Goal: Transaction & Acquisition: Purchase product/service

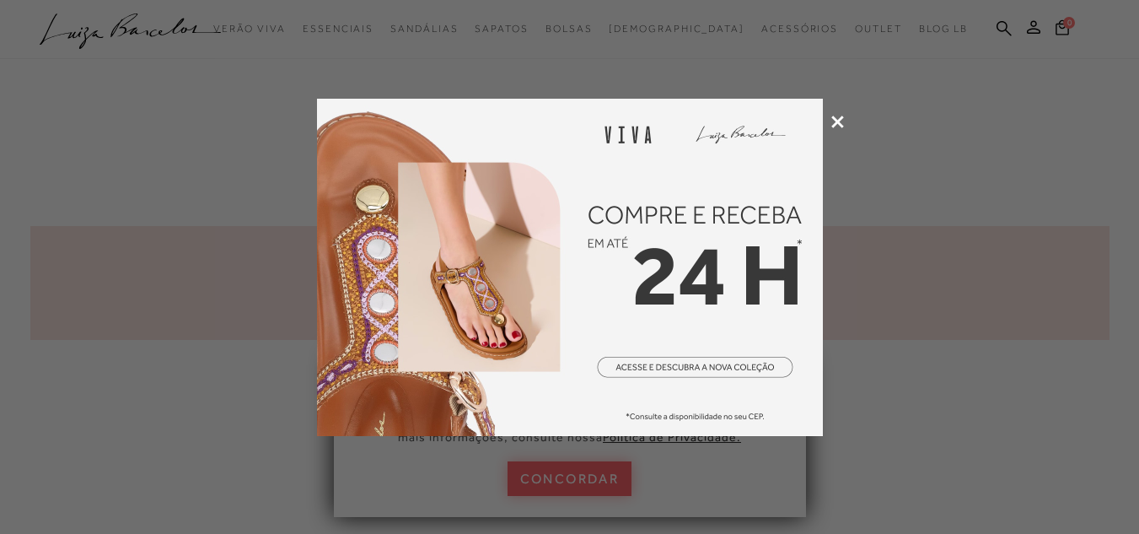
click at [839, 120] on icon at bounding box center [837, 122] width 13 height 13
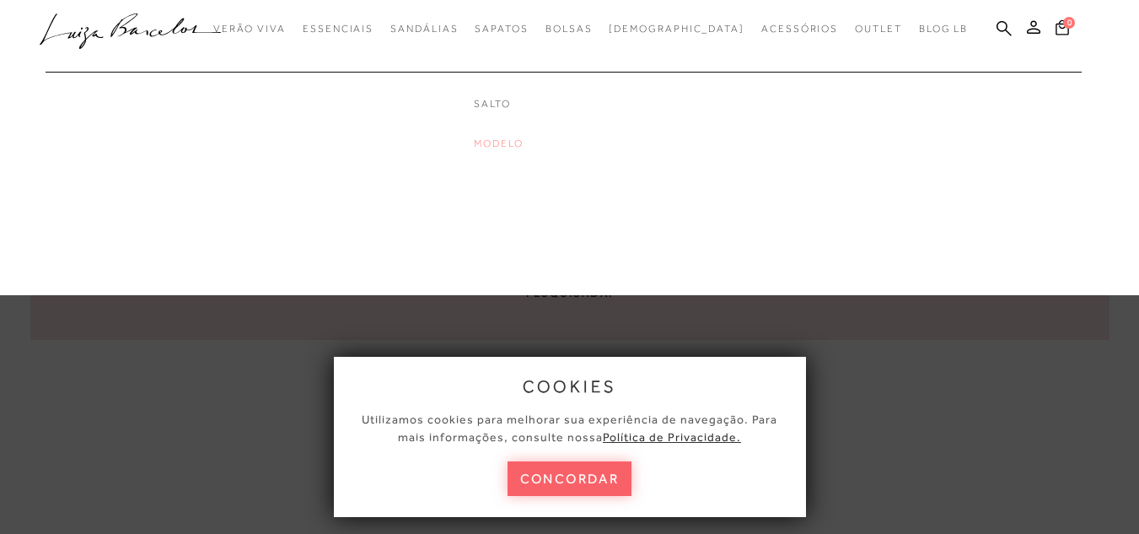
click at [533, 137] on link "Modelo" at bounding box center [541, 144] width 135 height 14
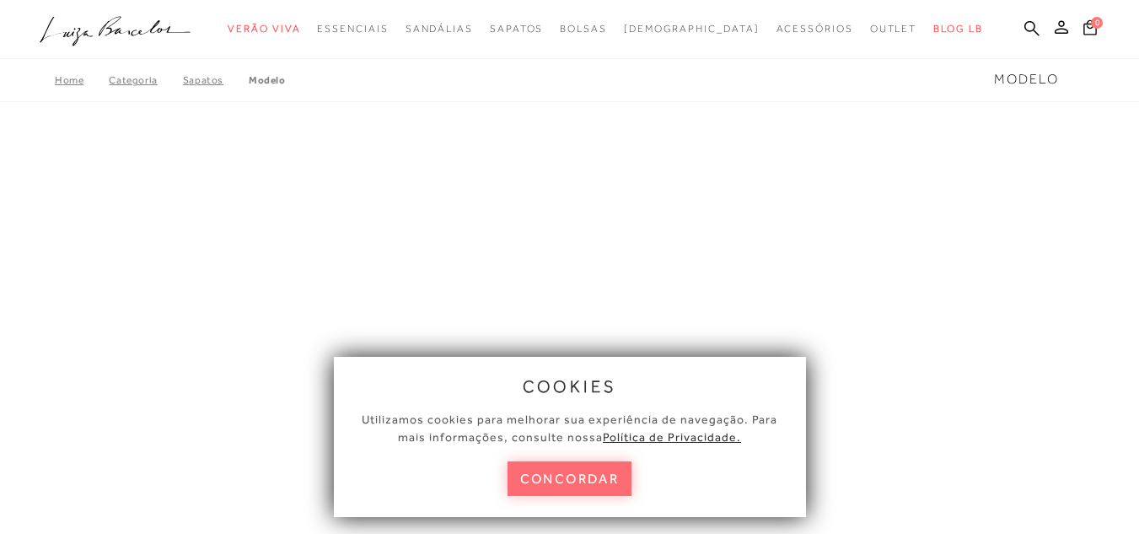
click at [598, 497] on div "cookies Utilizamos cookies para melhorar sua experiência de navegação. Para mai…" at bounding box center [570, 437] width 472 height 160
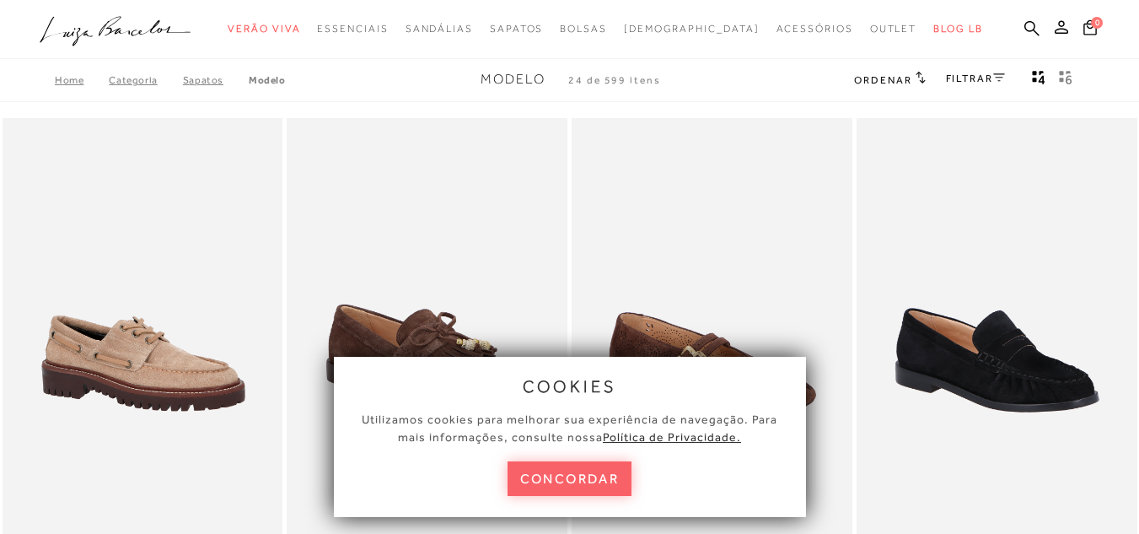
click at [592, 469] on button "concordar" at bounding box center [570, 478] width 125 height 35
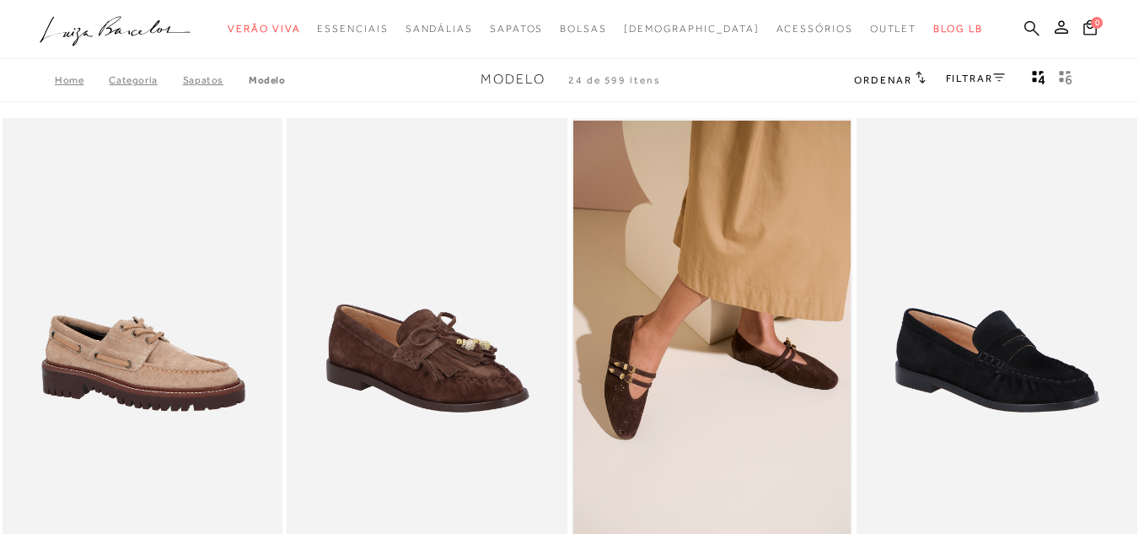
click at [1025, 30] on icon at bounding box center [1032, 28] width 15 height 16
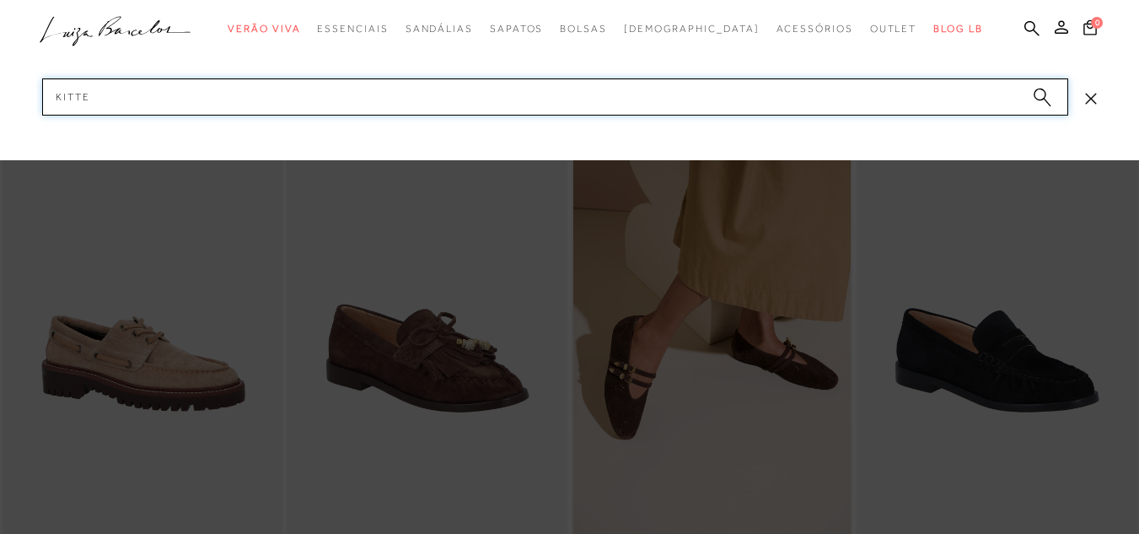
type input "KITTEN"
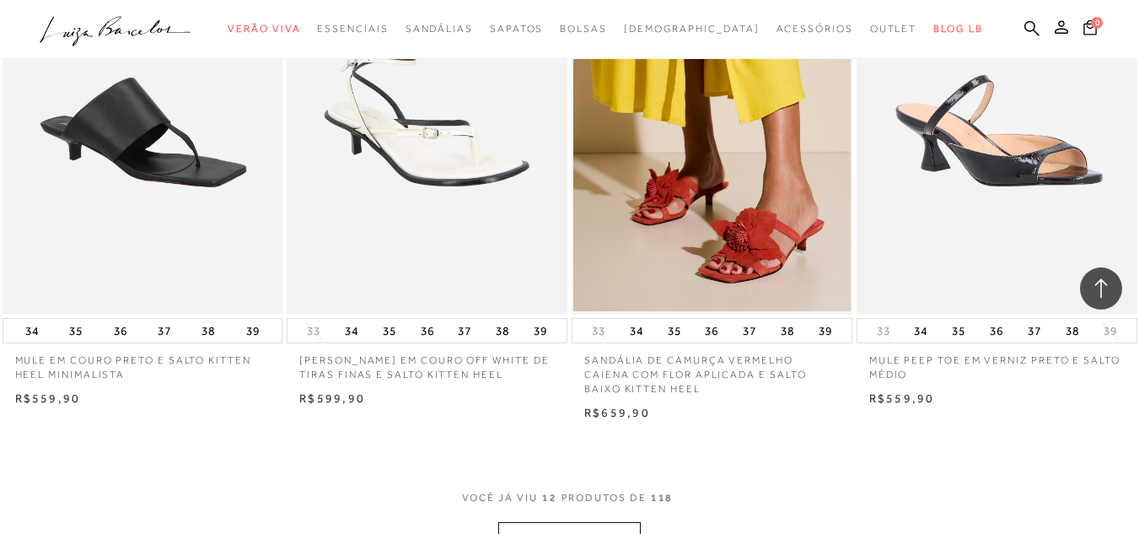
scroll to position [1602, 0]
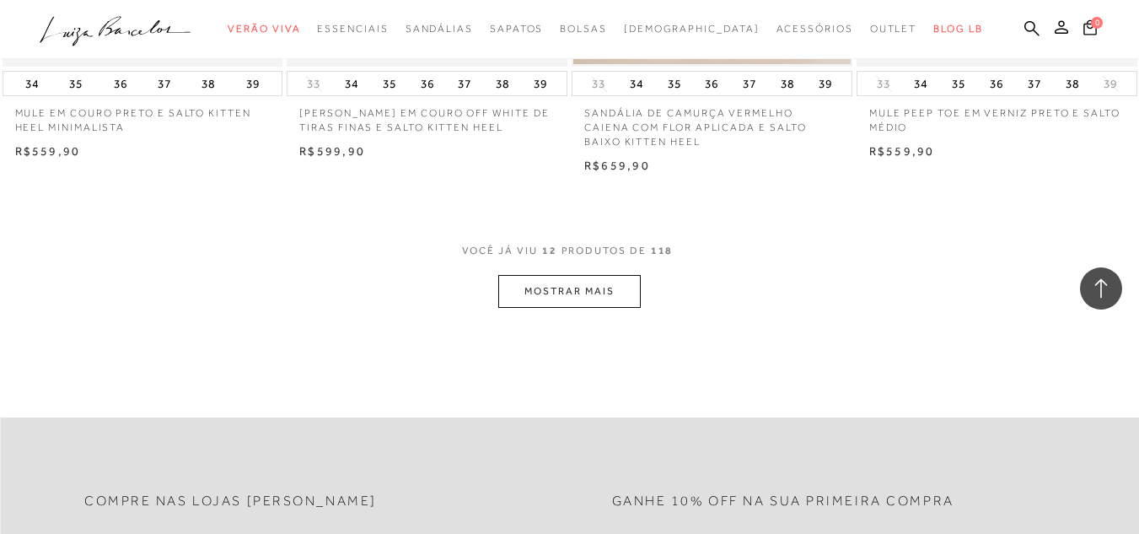
click at [581, 292] on button "MOSTRAR MAIS" at bounding box center [569, 291] width 142 height 33
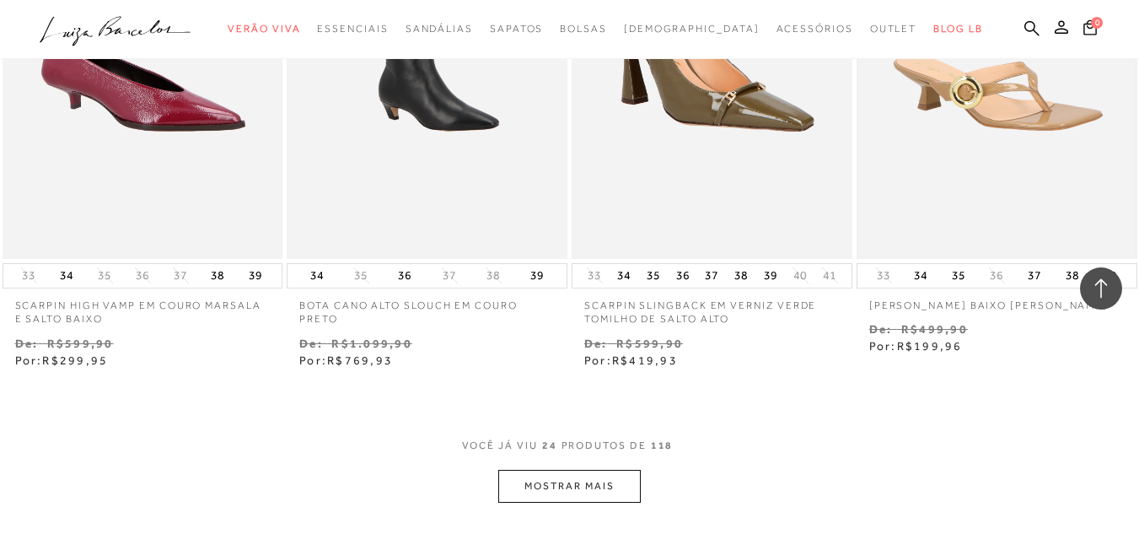
scroll to position [3289, 0]
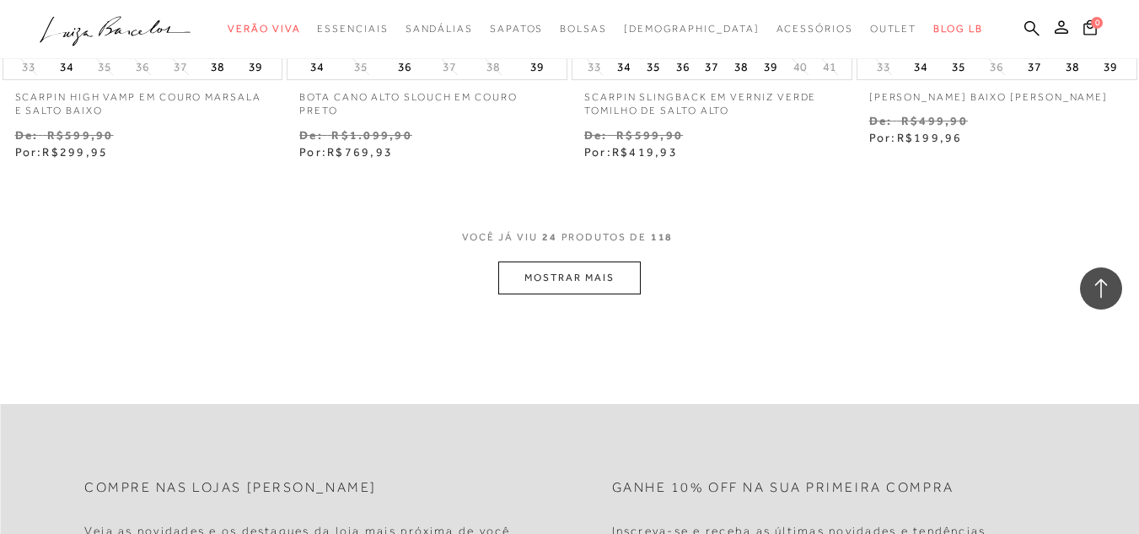
click at [589, 277] on button "MOSTRAR MAIS" at bounding box center [569, 277] width 142 height 33
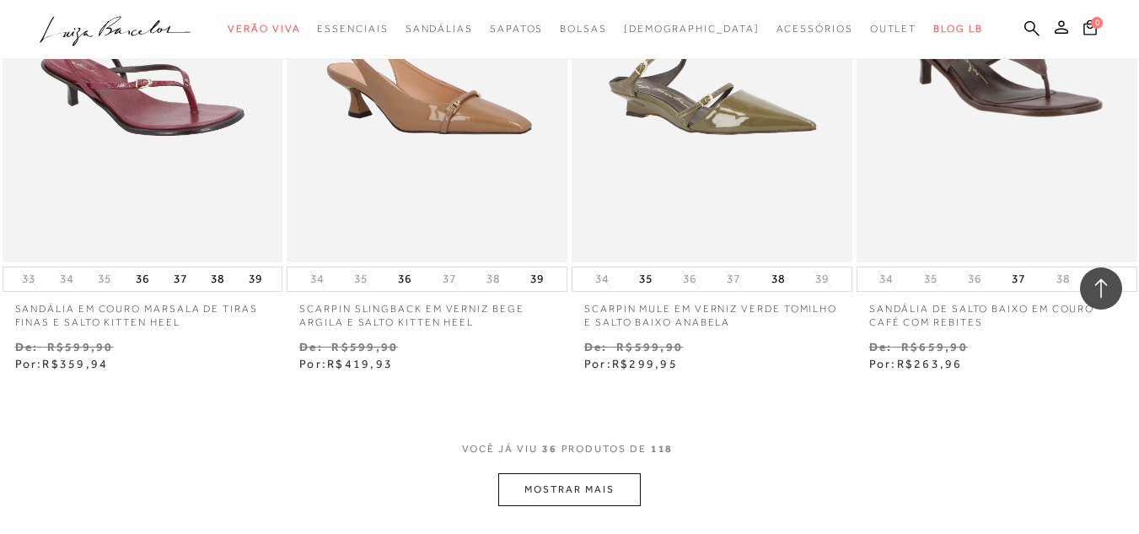
scroll to position [4722, 0]
